Goal: Information Seeking & Learning: Find specific fact

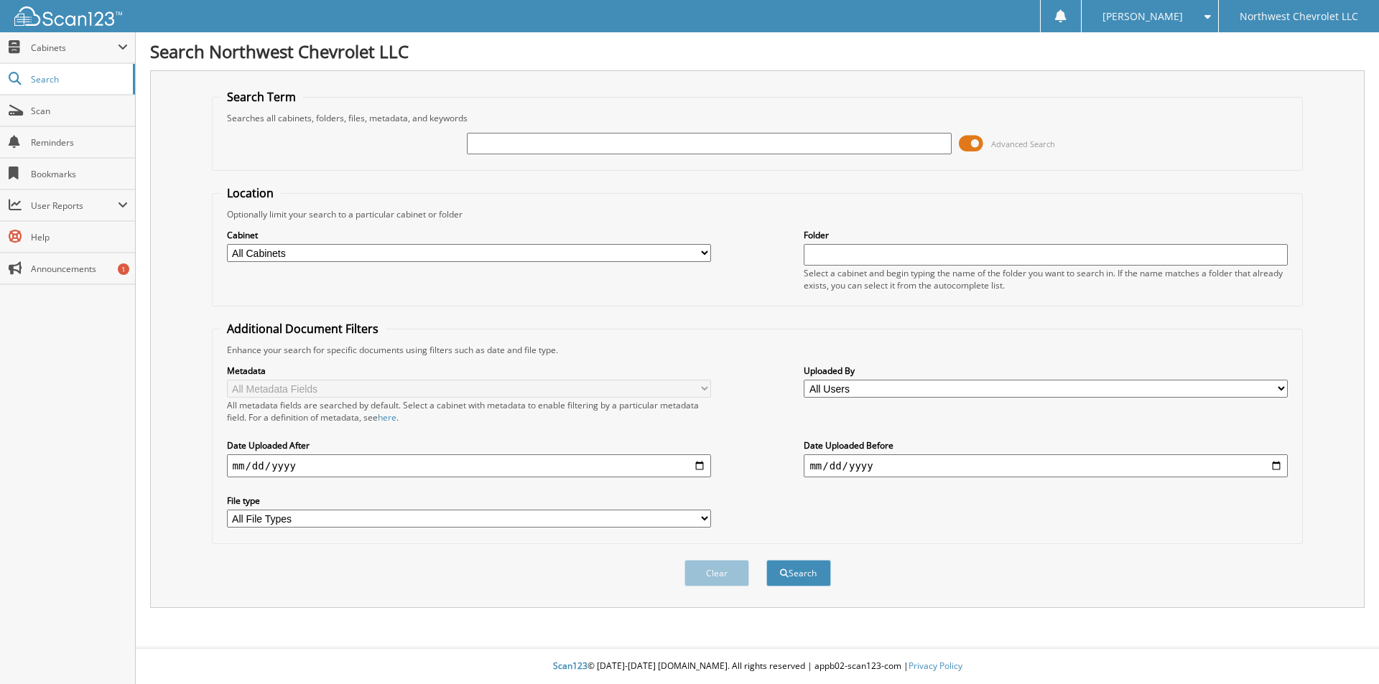
click at [505, 141] on input "text" at bounding box center [709, 144] width 484 height 22
type input "58379"
click at [766, 560] on button "Search" at bounding box center [798, 573] width 65 height 27
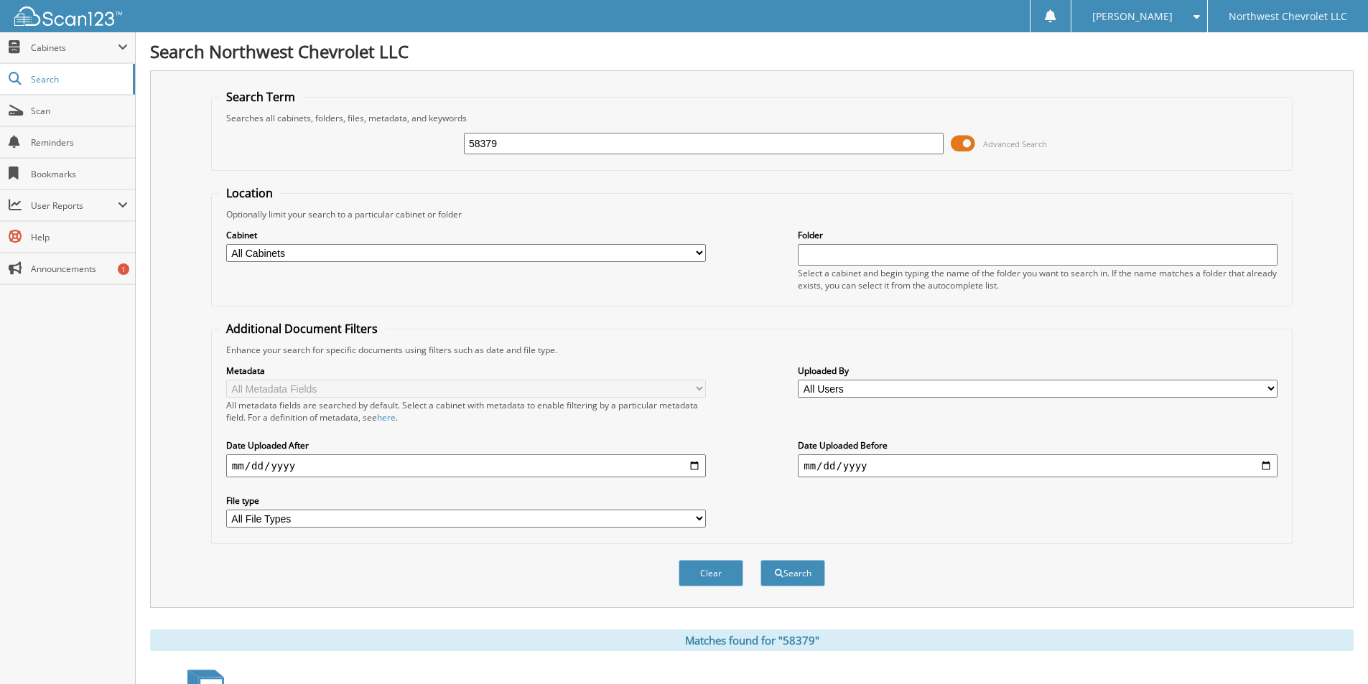
drag, startPoint x: 721, startPoint y: 574, endPoint x: 802, endPoint y: 589, distance: 82.5
click at [814, 578] on button "Search" at bounding box center [792, 573] width 65 height 27
click at [966, 136] on span at bounding box center [963, 144] width 24 height 22
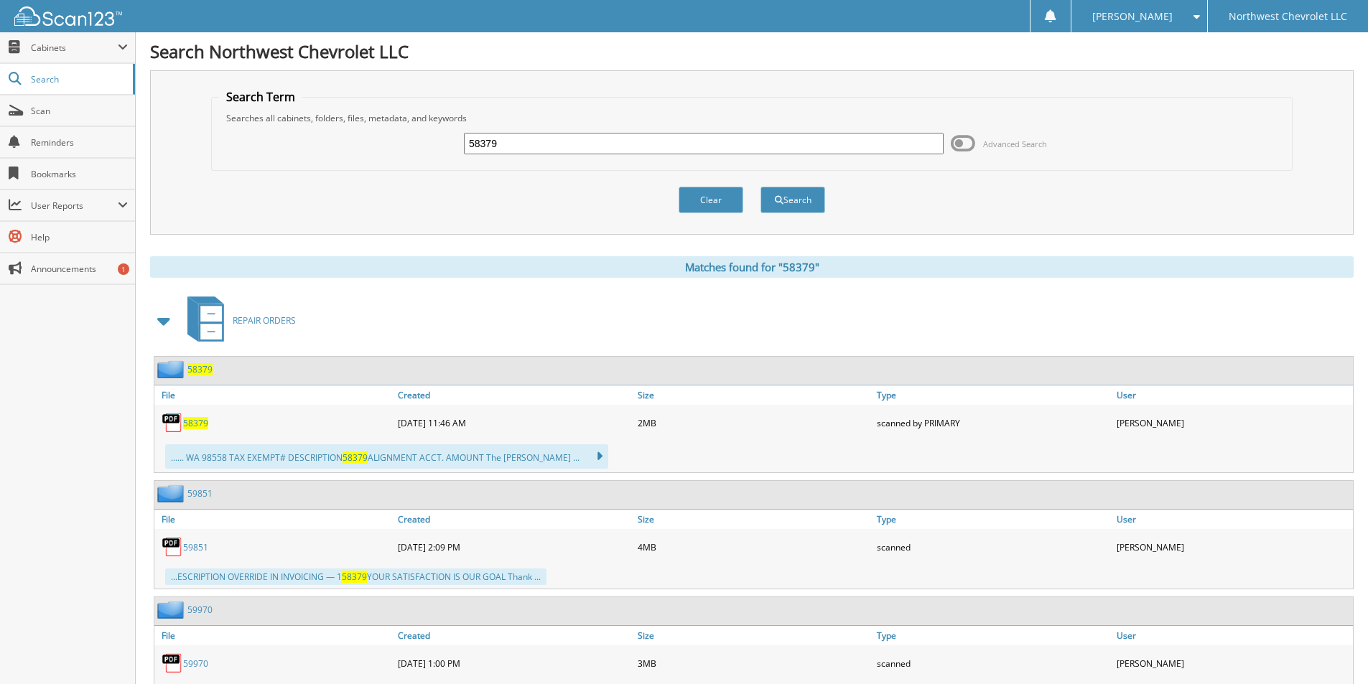
click at [187, 419] on span "58379" at bounding box center [195, 423] width 25 height 12
